Goal: Transaction & Acquisition: Purchase product/service

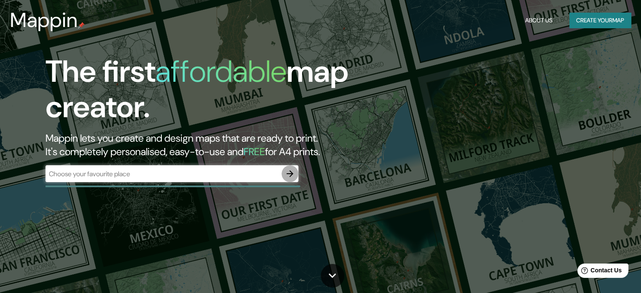
click at [288, 172] on icon "button" at bounding box center [290, 173] width 10 height 10
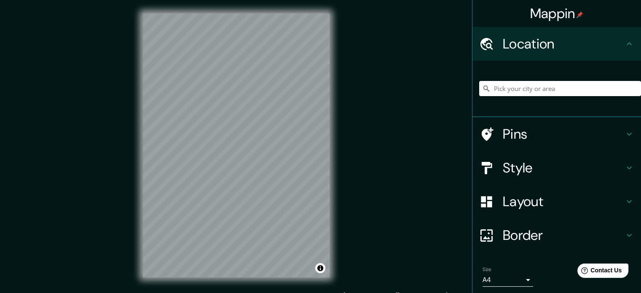
click at [536, 165] on h4 "Style" at bounding box center [563, 167] width 121 height 17
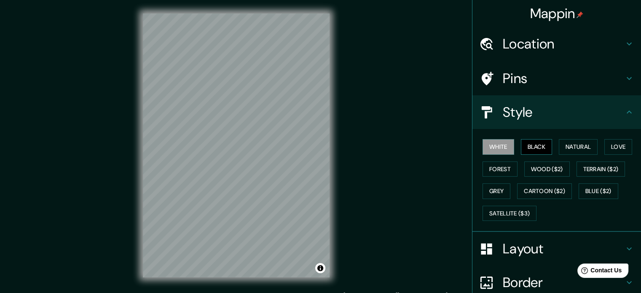
click at [527, 146] on button "Black" at bounding box center [537, 147] width 32 height 16
click at [567, 148] on button "Natural" at bounding box center [578, 147] width 39 height 16
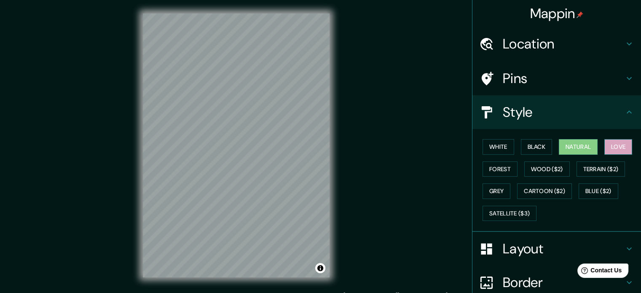
click at [607, 147] on button "Love" at bounding box center [618, 147] width 28 height 16
click at [497, 171] on button "Forest" at bounding box center [499, 169] width 35 height 16
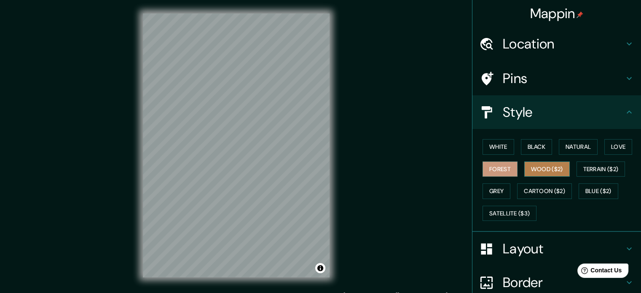
click at [531, 166] on button "Wood ($2)" at bounding box center [546, 169] width 45 height 16
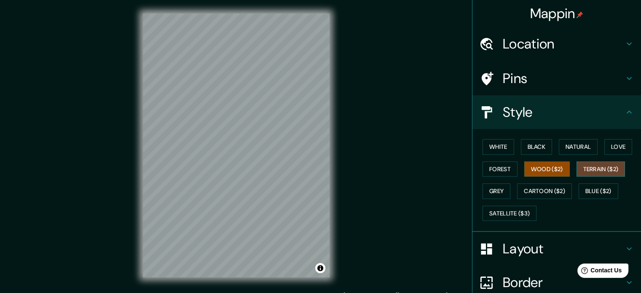
click at [578, 166] on button "Terrain ($2)" at bounding box center [600, 169] width 49 height 16
click at [500, 187] on button "Grey" at bounding box center [496, 191] width 28 height 16
